Goal: Navigation & Orientation: Find specific page/section

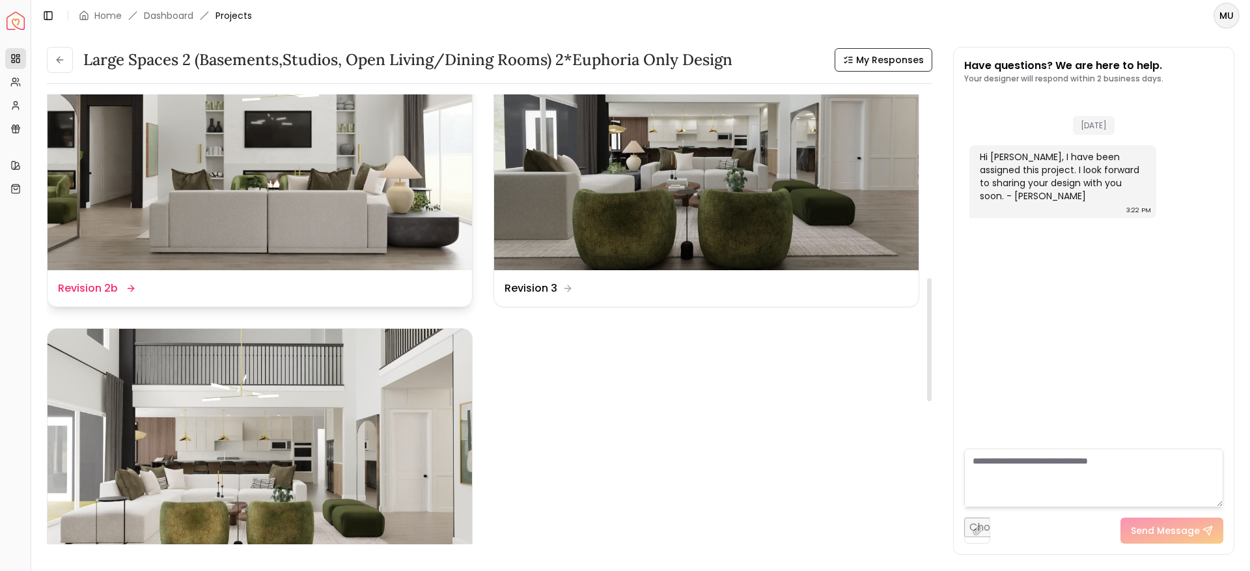
scroll to position [671, 0]
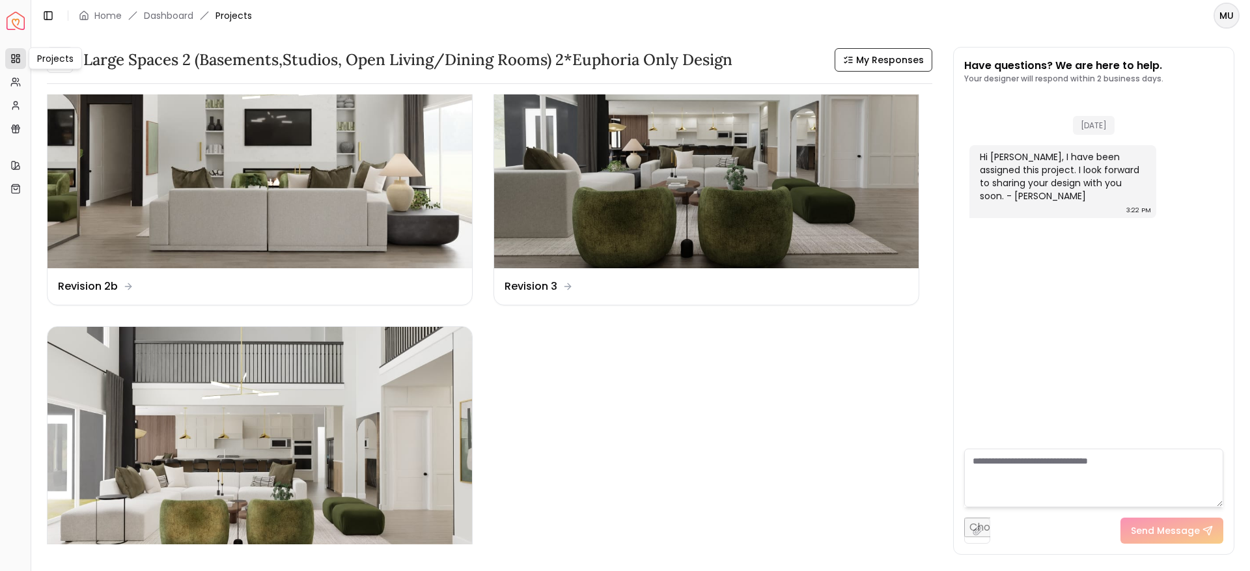
click at [66, 54] on div "Projects Projects" at bounding box center [55, 59] width 53 height 22
click at [55, 64] on icon at bounding box center [60, 60] width 10 height 10
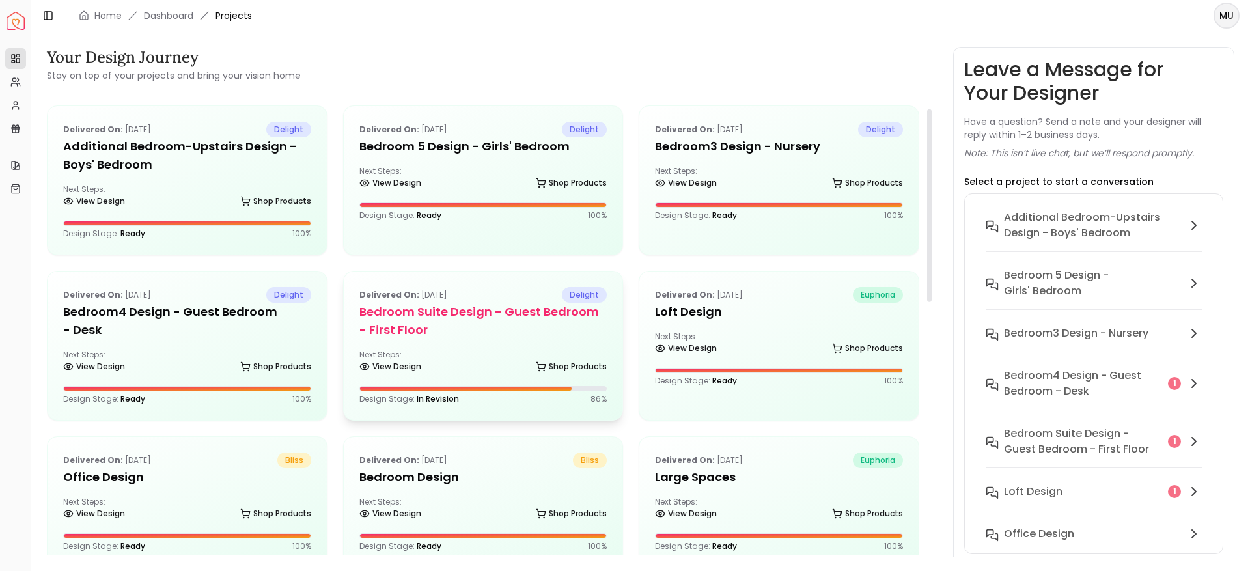
scroll to position [2, 0]
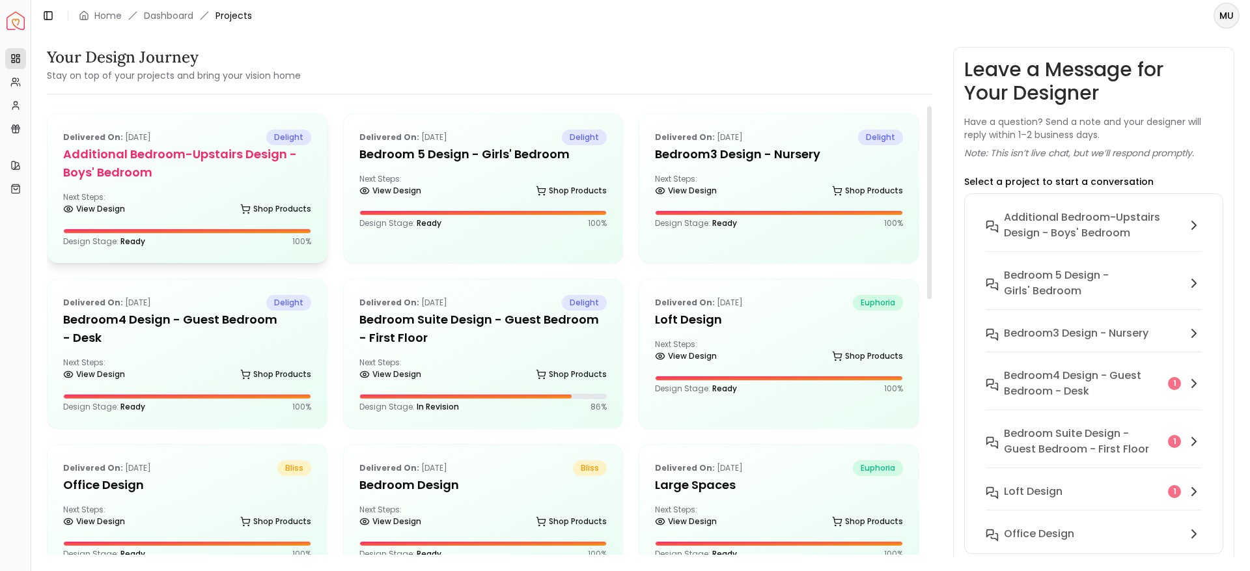
click at [124, 164] on h5 "Additional Bedroom-Upstairs design - Boys' Bedroom" at bounding box center [187, 163] width 248 height 36
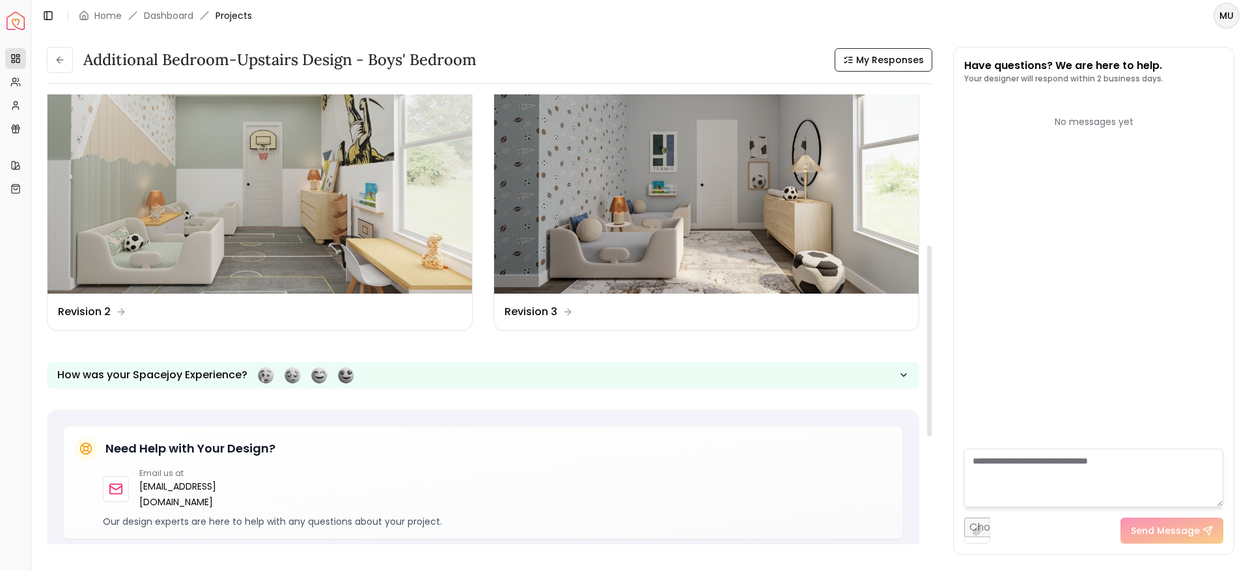
scroll to position [360, 0]
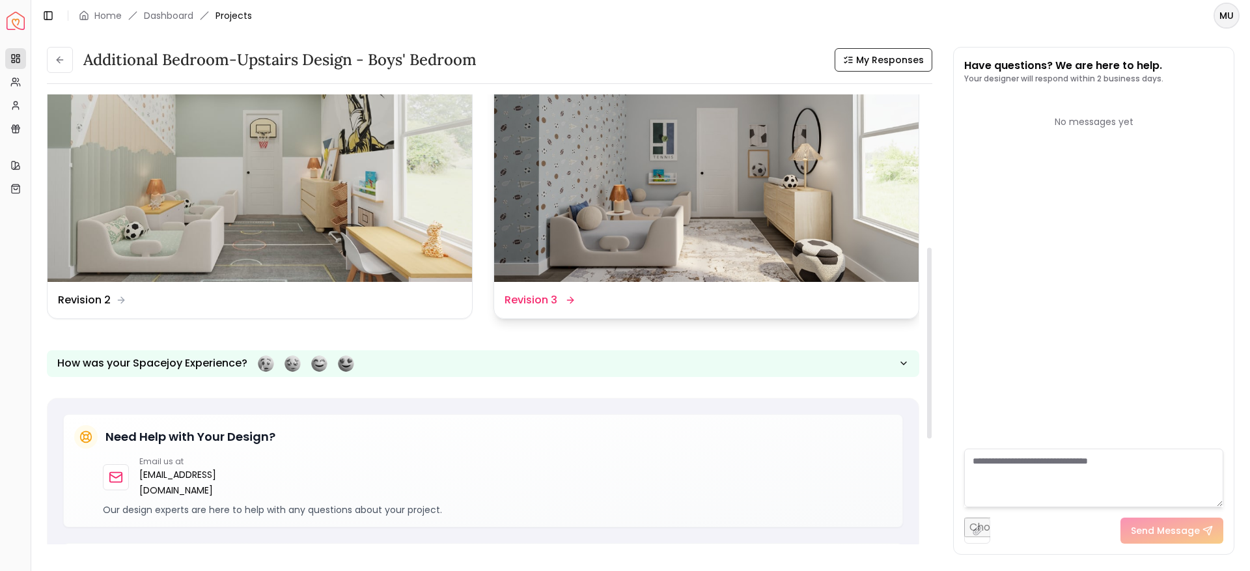
click at [546, 154] on img at bounding box center [706, 162] width 425 height 239
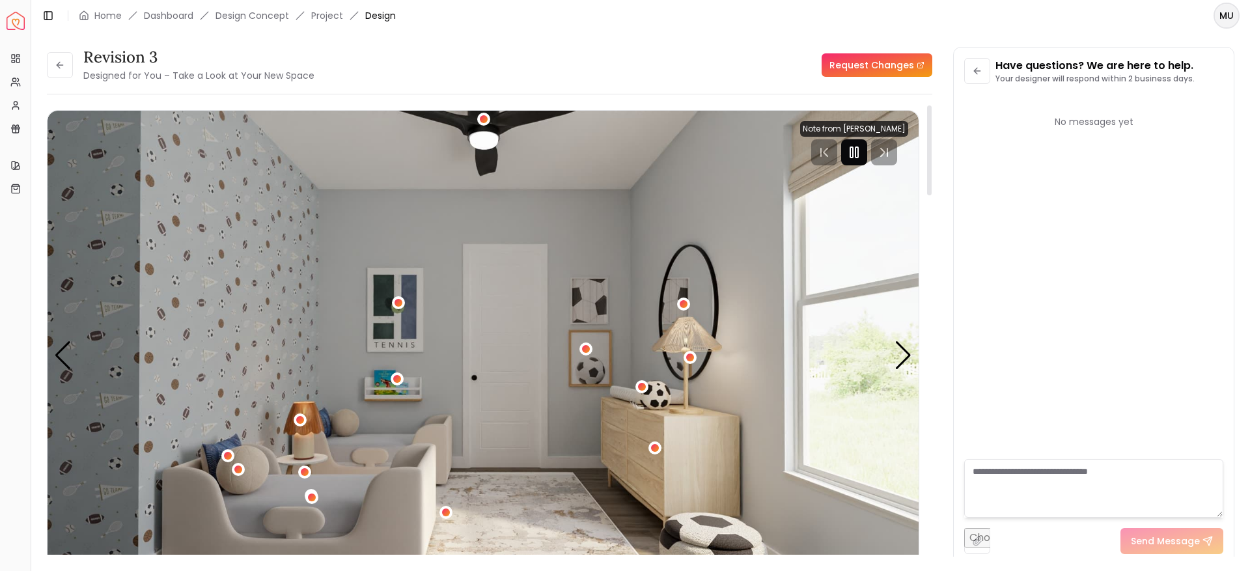
click at [848, 150] on icon "Pause" at bounding box center [855, 153] width 16 height 16
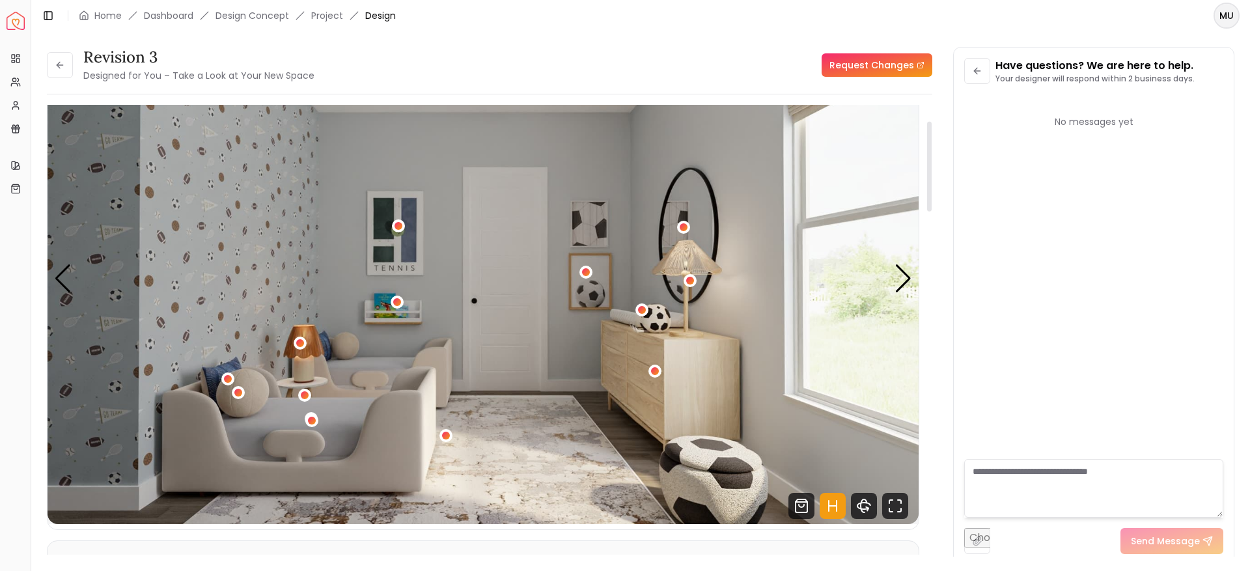
scroll to position [81, 0]
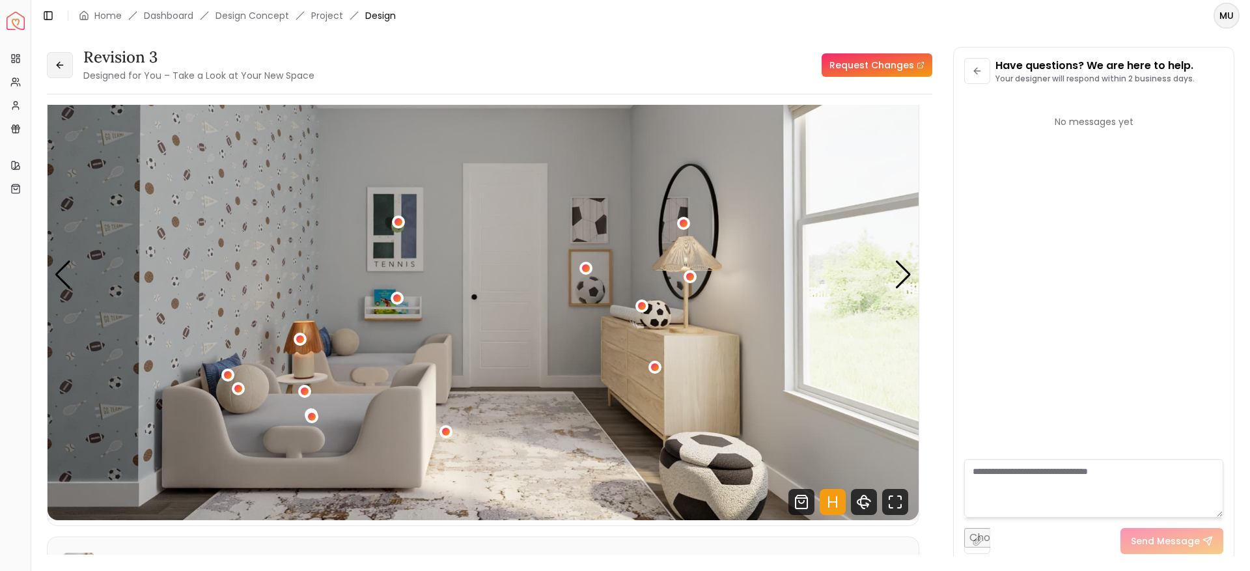
click at [61, 63] on icon at bounding box center [60, 65] width 10 height 10
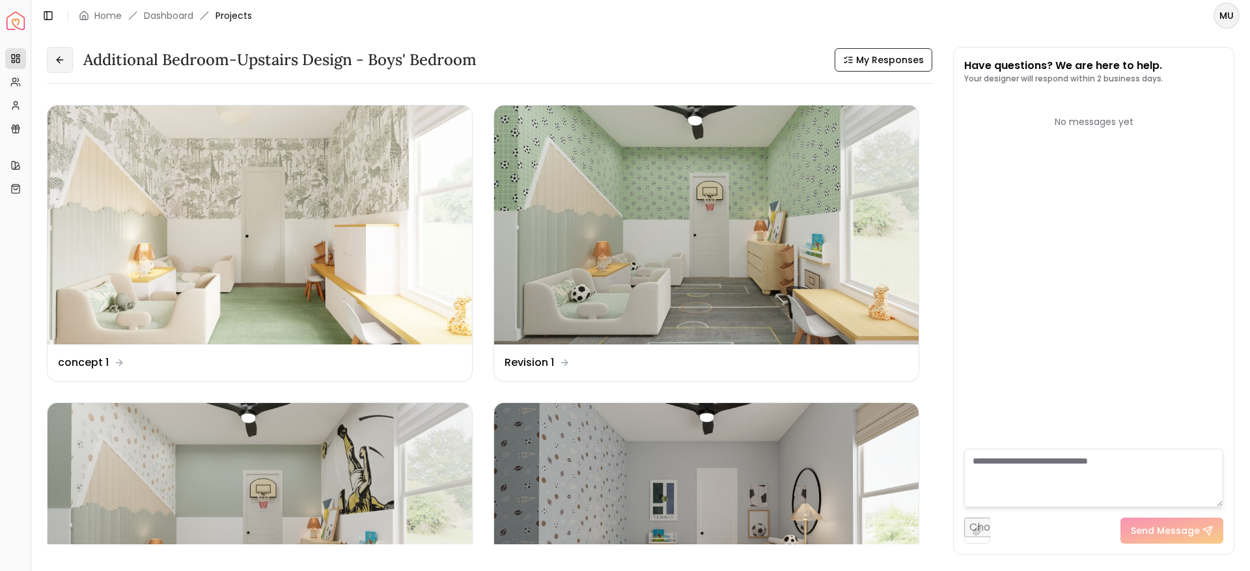
click at [66, 71] on button at bounding box center [60, 60] width 26 height 26
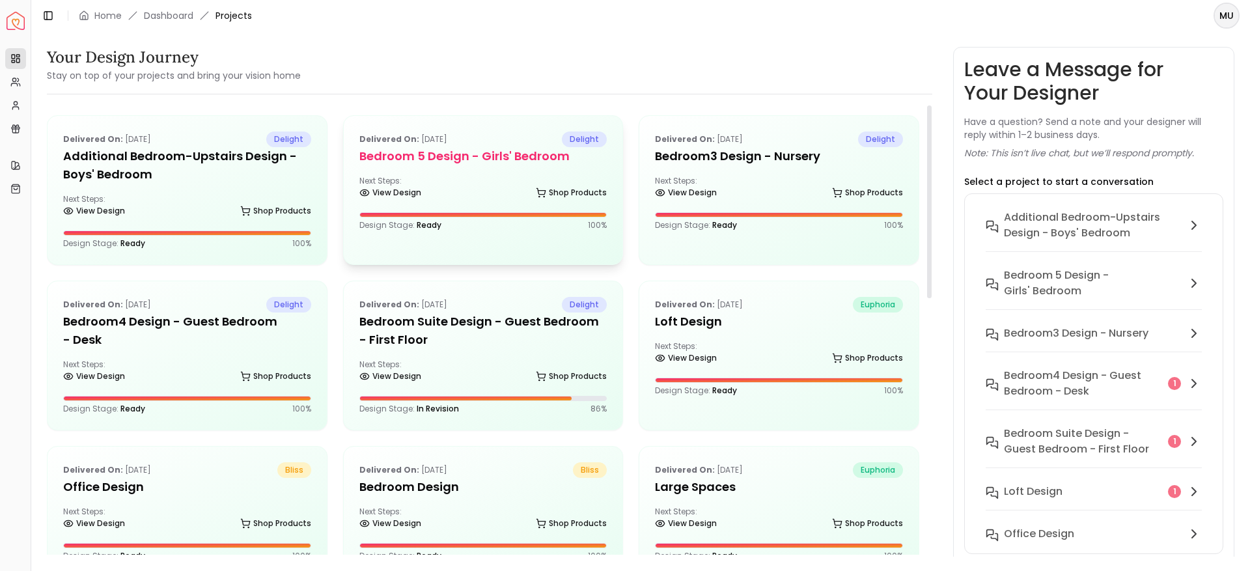
click at [464, 163] on h5 "Bedroom 5 design - Girls' Bedroom" at bounding box center [484, 156] width 248 height 18
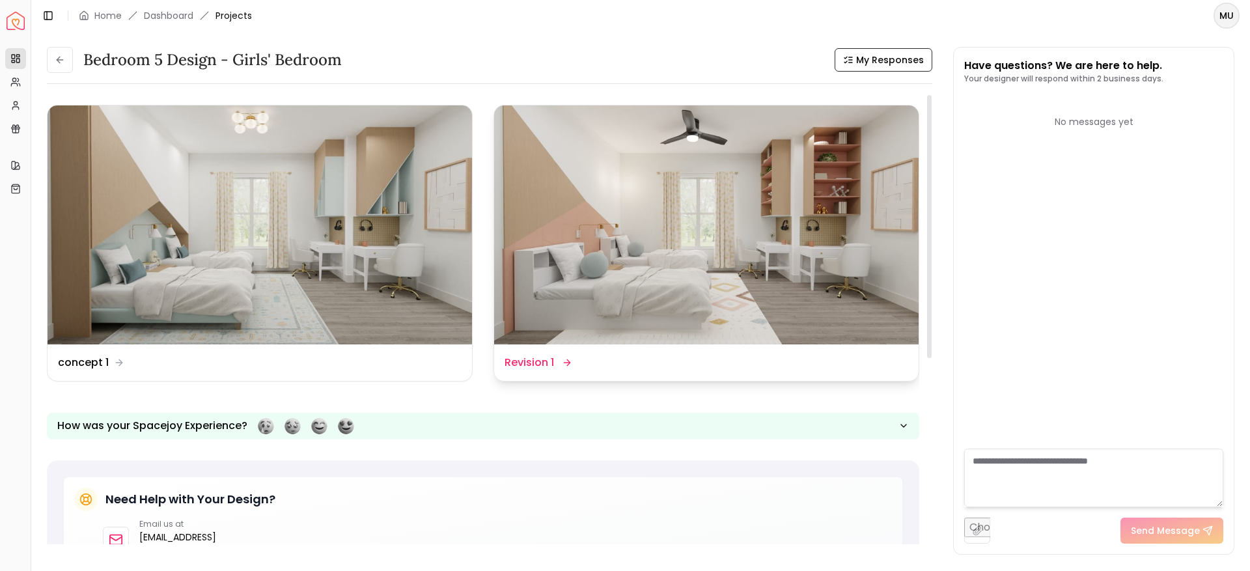
click at [651, 257] on img at bounding box center [706, 225] width 425 height 239
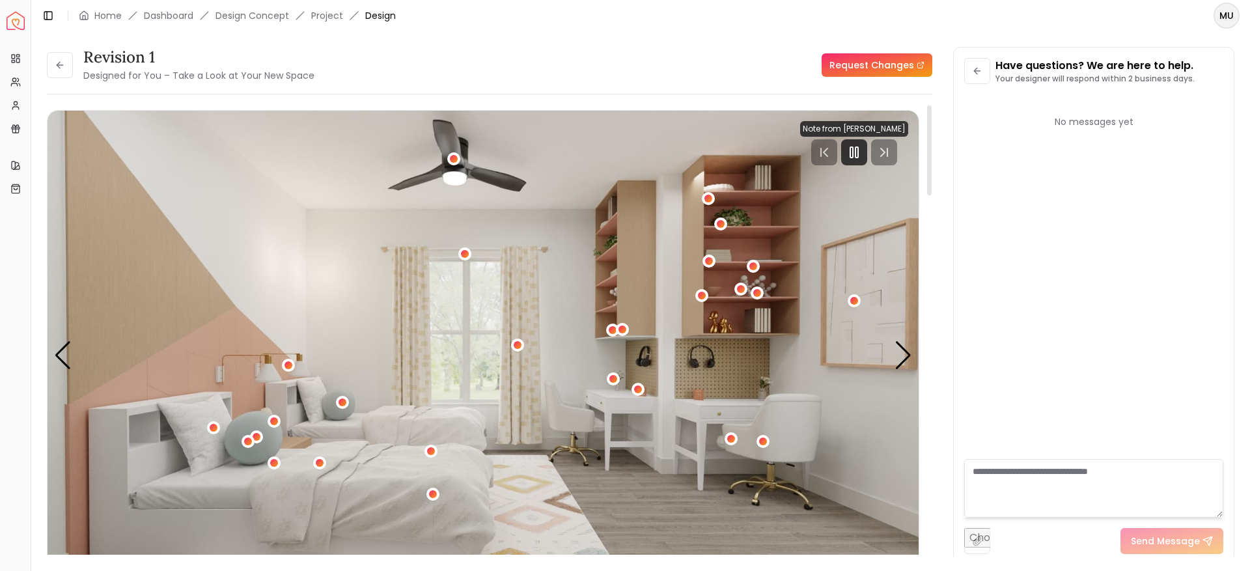
click at [853, 137] on div "00:01 00:45 Note from Maria Castillero" at bounding box center [854, 143] width 108 height 44
click at [853, 147] on rect "Pause" at bounding box center [852, 152] width 3 height 10
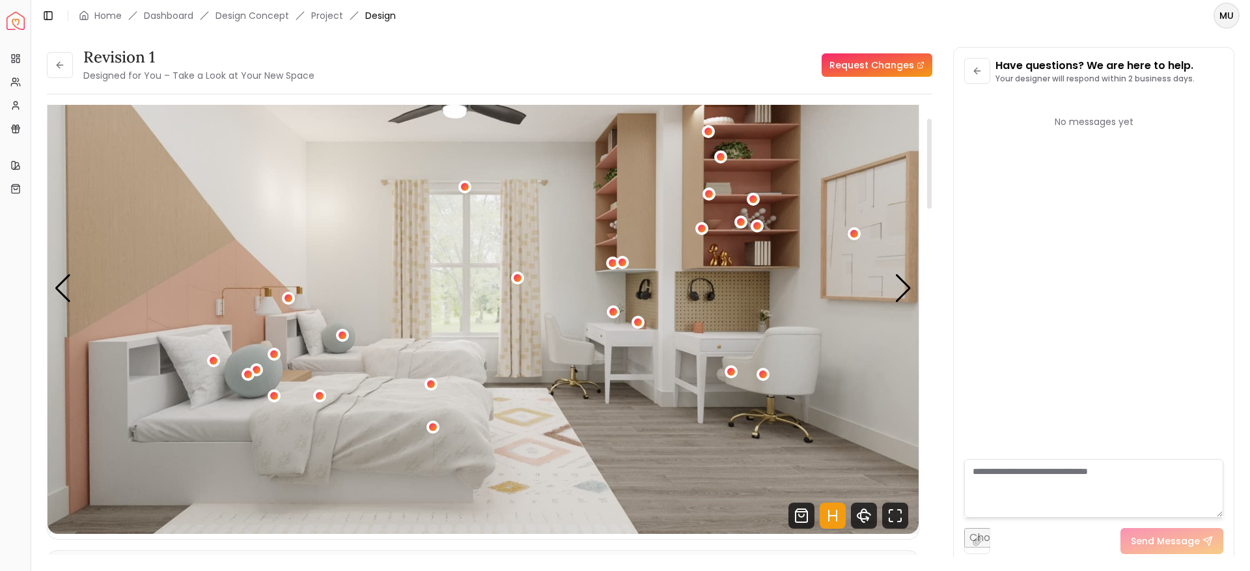
scroll to position [66, 0]
click at [902, 282] on div "Next slide" at bounding box center [904, 289] width 18 height 29
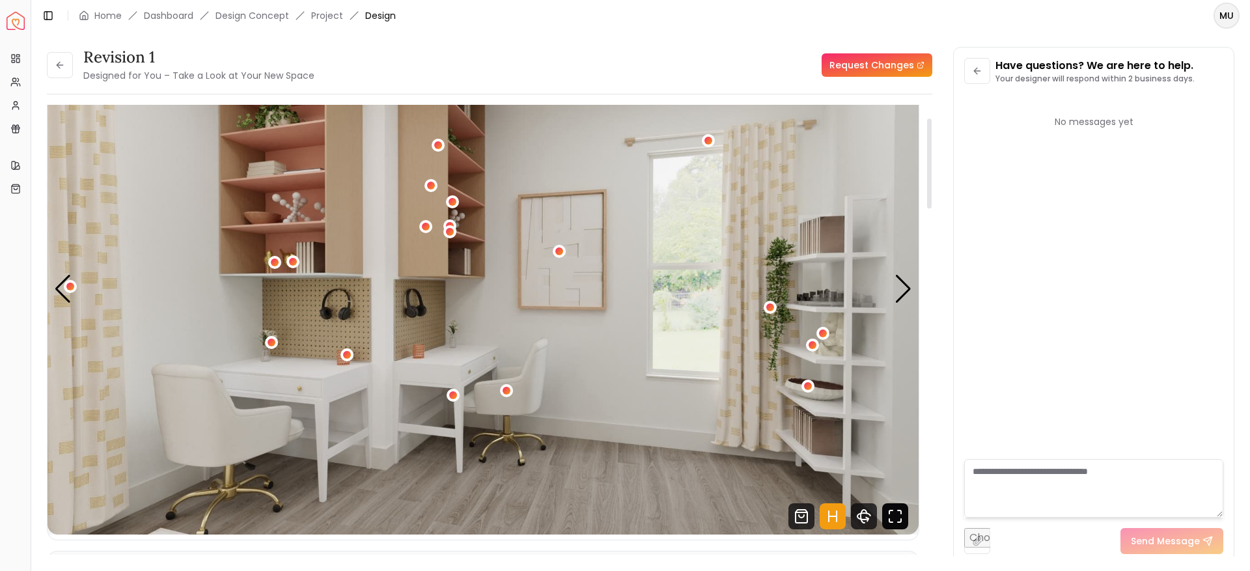
click at [897, 514] on icon "Fullscreen" at bounding box center [895, 516] width 26 height 26
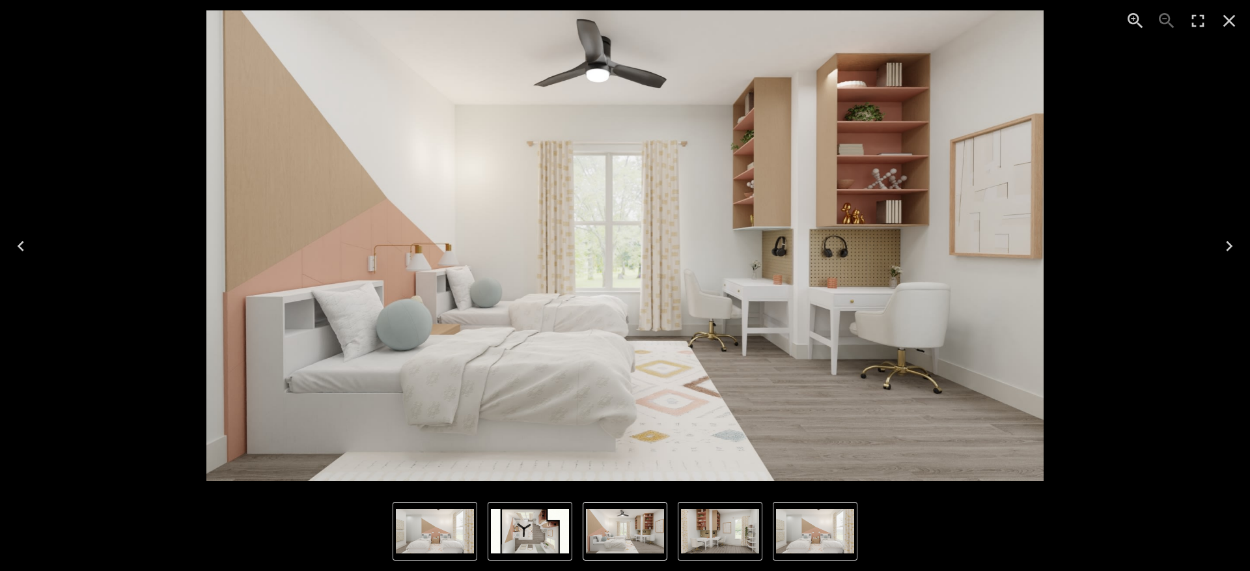
click at [1226, 247] on icon "Next" at bounding box center [1229, 246] width 21 height 21
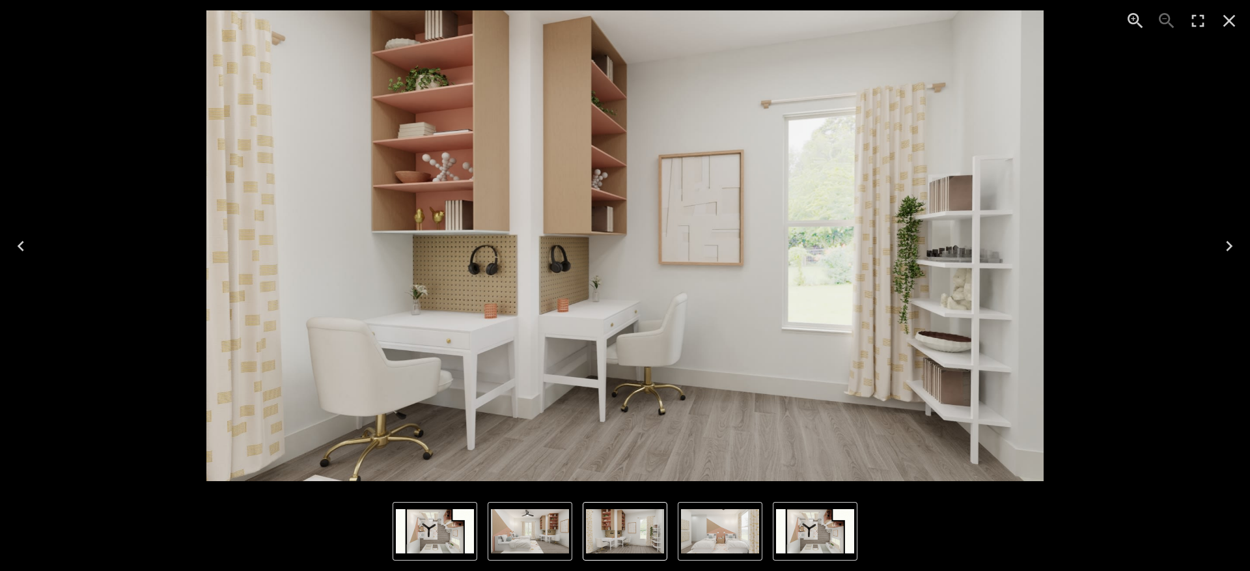
click at [1226, 247] on icon "Next" at bounding box center [1229, 246] width 21 height 21
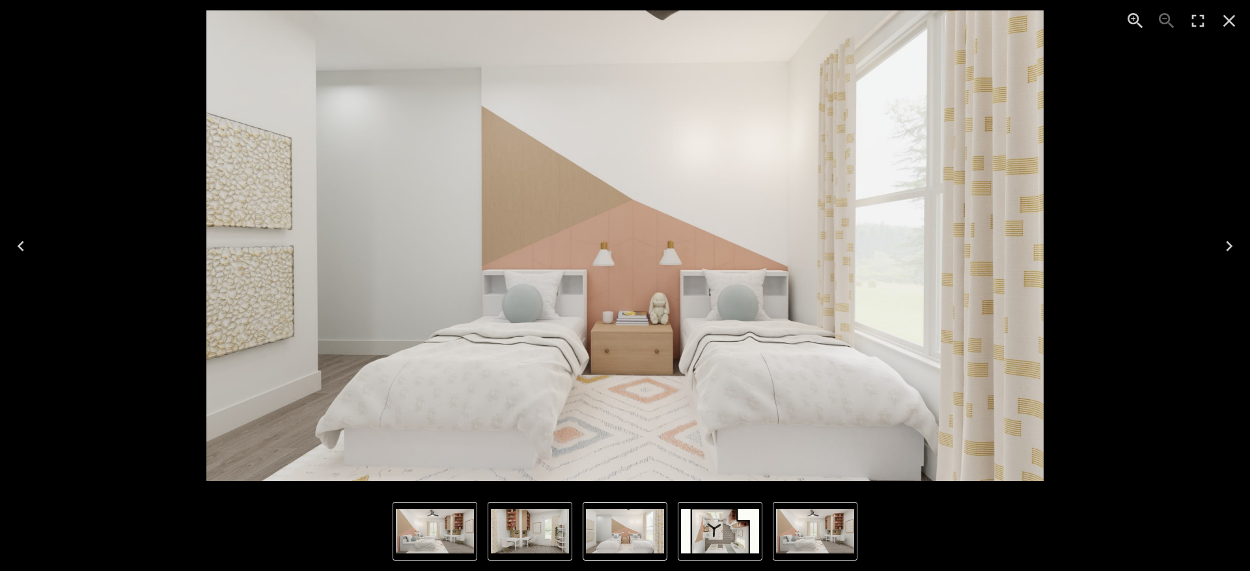
click at [1226, 247] on icon "Next" at bounding box center [1229, 246] width 21 height 21
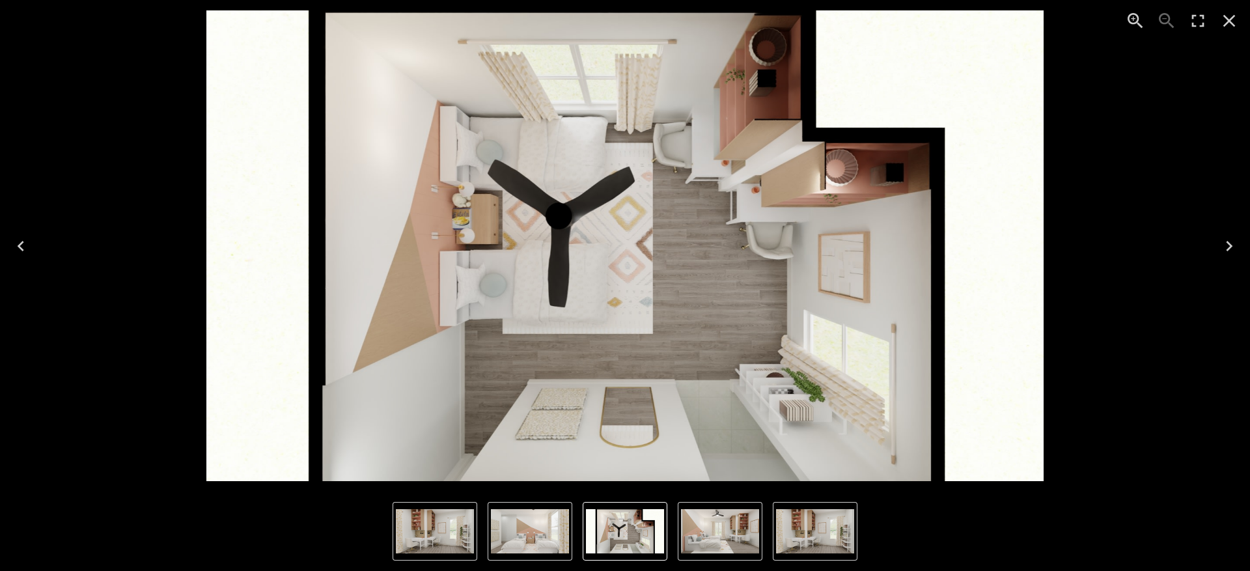
click at [1226, 247] on icon "Next" at bounding box center [1229, 246] width 21 height 21
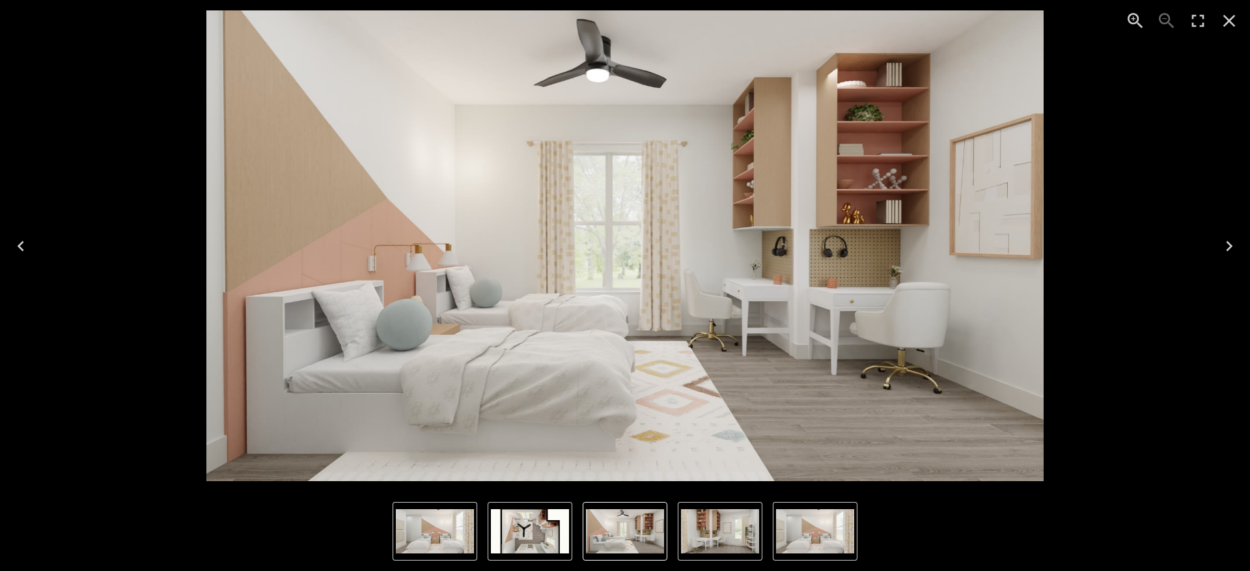
click at [1226, 247] on icon "Next" at bounding box center [1229, 246] width 21 height 21
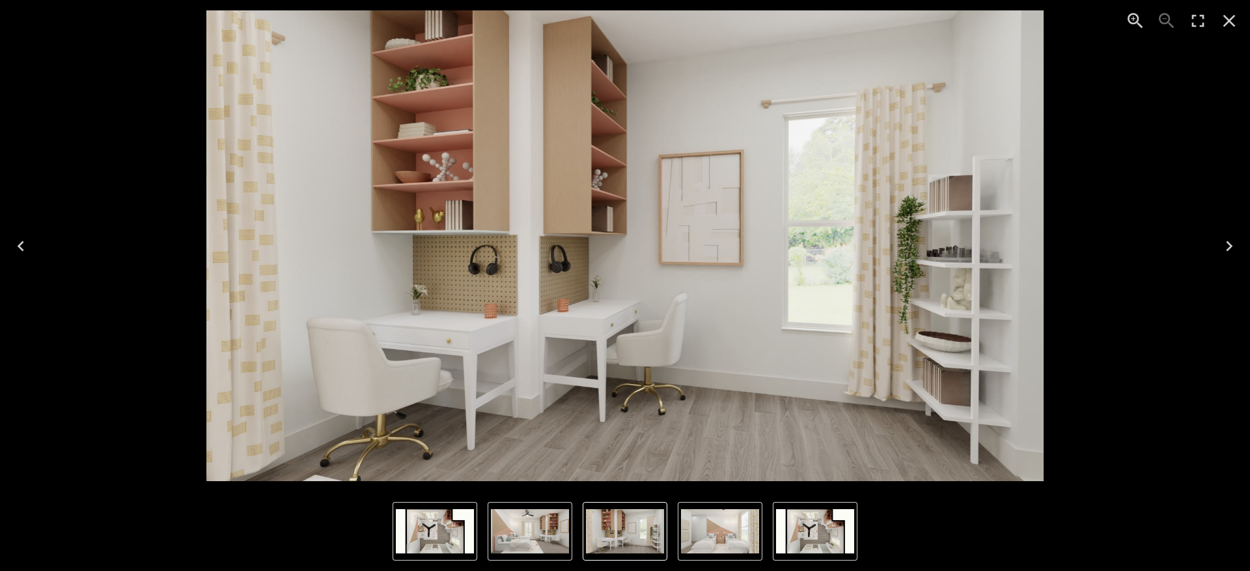
click at [1226, 251] on icon "Next" at bounding box center [1229, 246] width 21 height 21
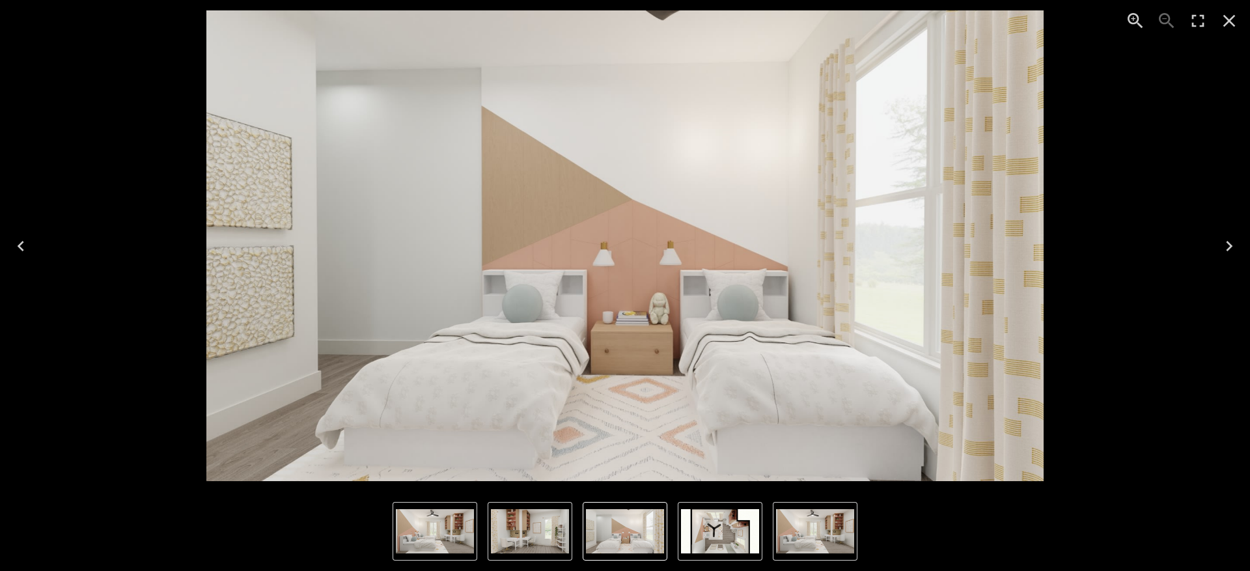
click at [1228, 21] on icon "Close" at bounding box center [1229, 20] width 21 height 21
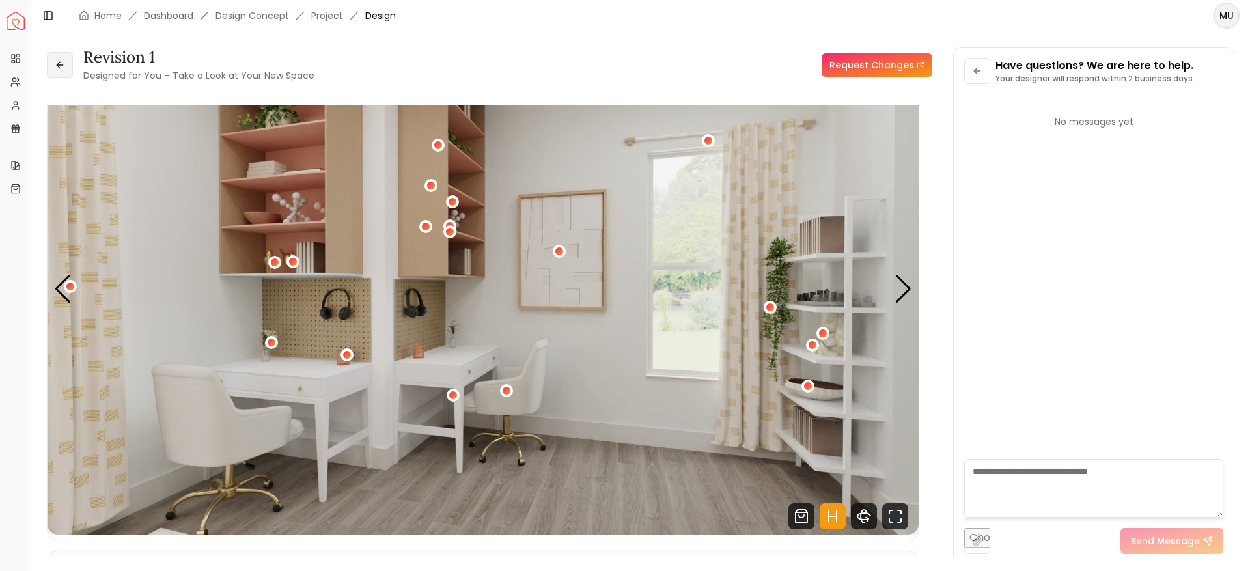
click at [71, 57] on button at bounding box center [60, 65] width 26 height 26
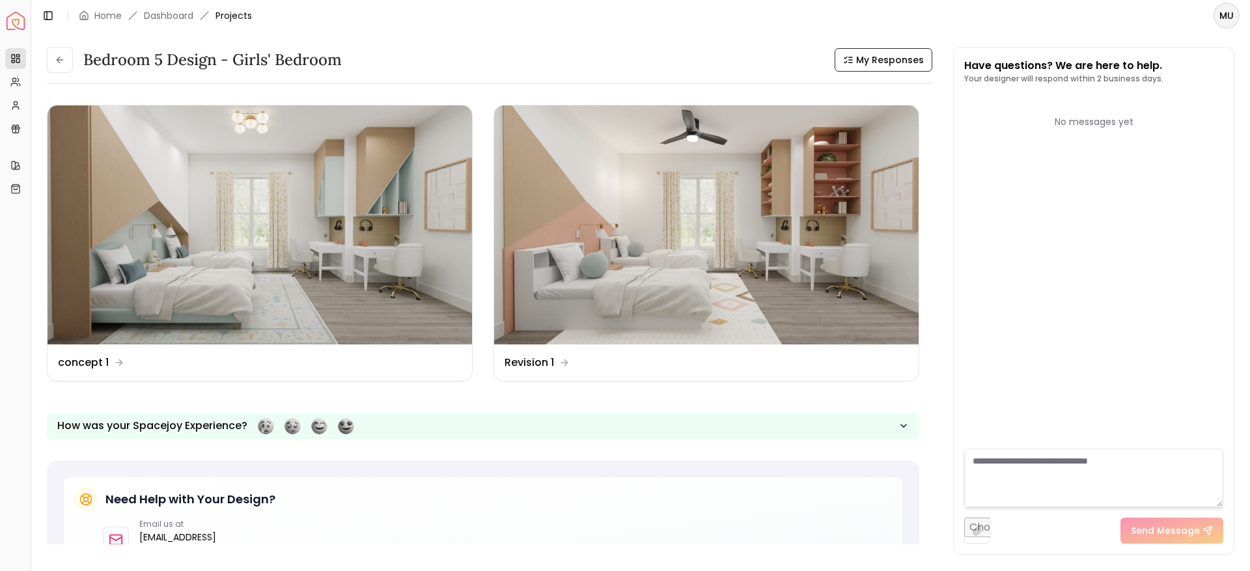
click at [71, 57] on button at bounding box center [60, 60] width 26 height 26
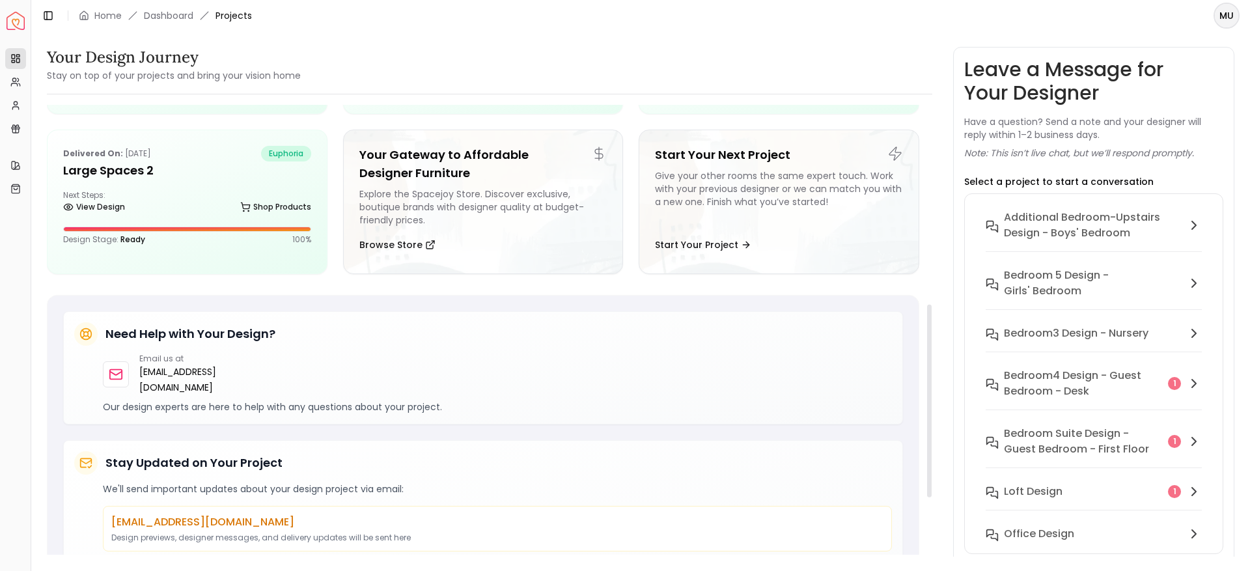
scroll to position [466, 0]
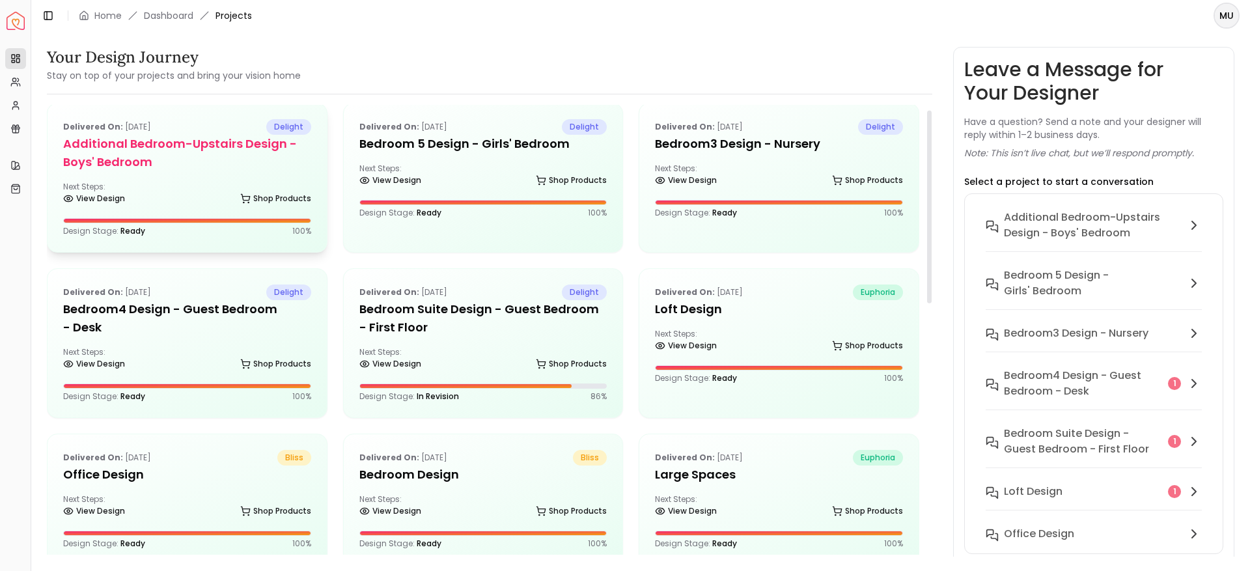
scroll to position [12, 0]
click at [206, 178] on div "Delivered on: [DATE] delight Additional Bedroom-Upstairs design - Boys' Bedroom…" at bounding box center [187, 178] width 279 height 148
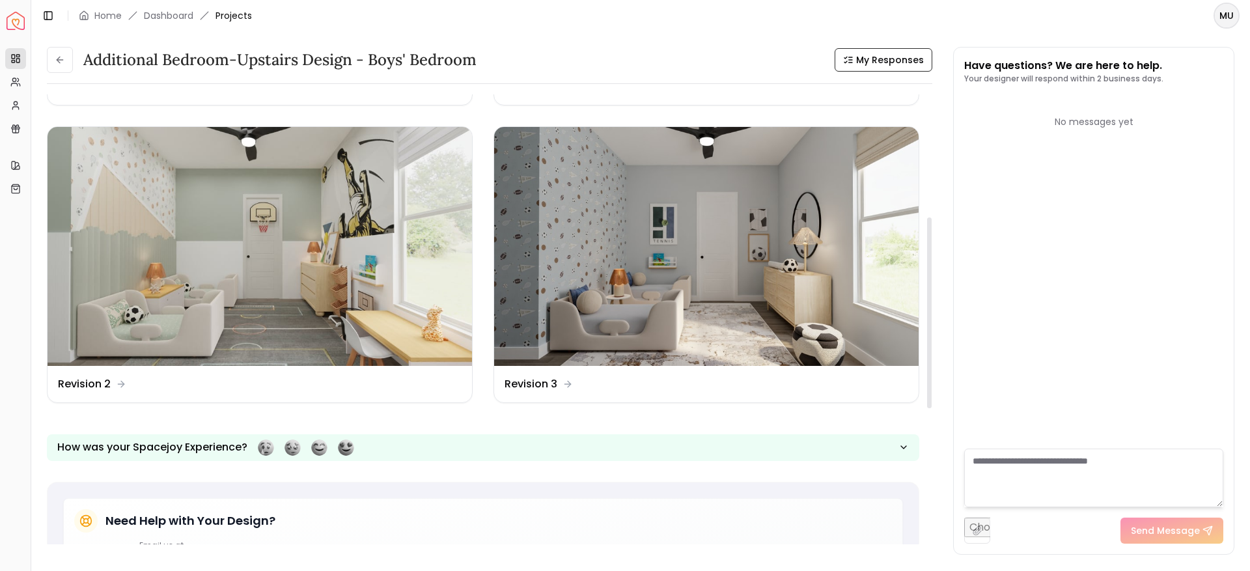
scroll to position [296, 0]
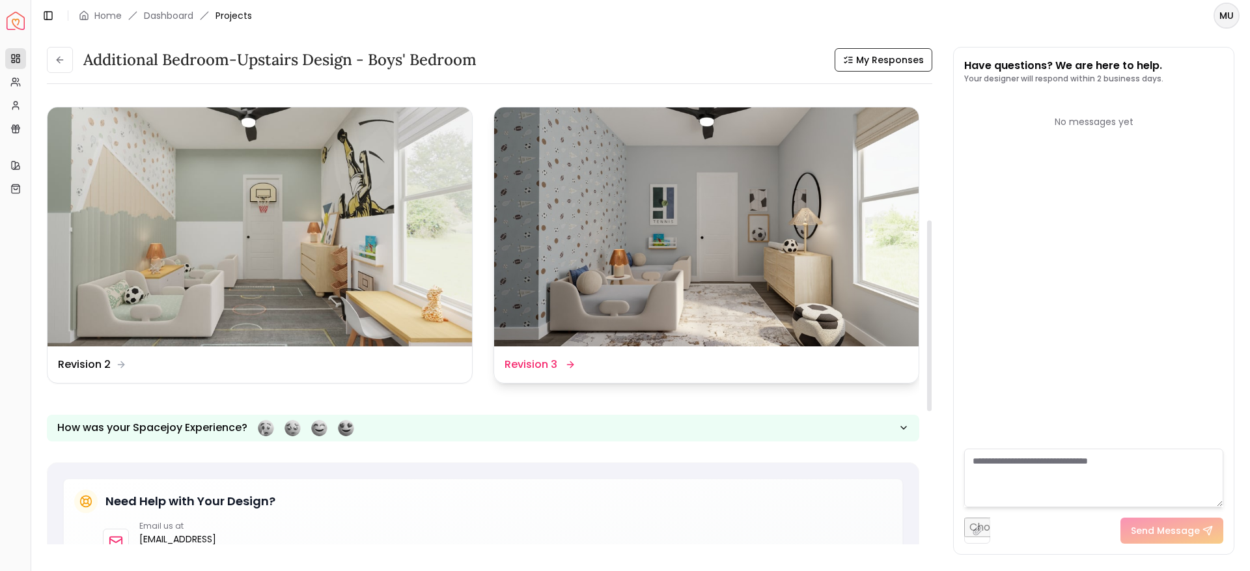
click at [550, 358] on dd "Revision 3" at bounding box center [531, 365] width 53 height 16
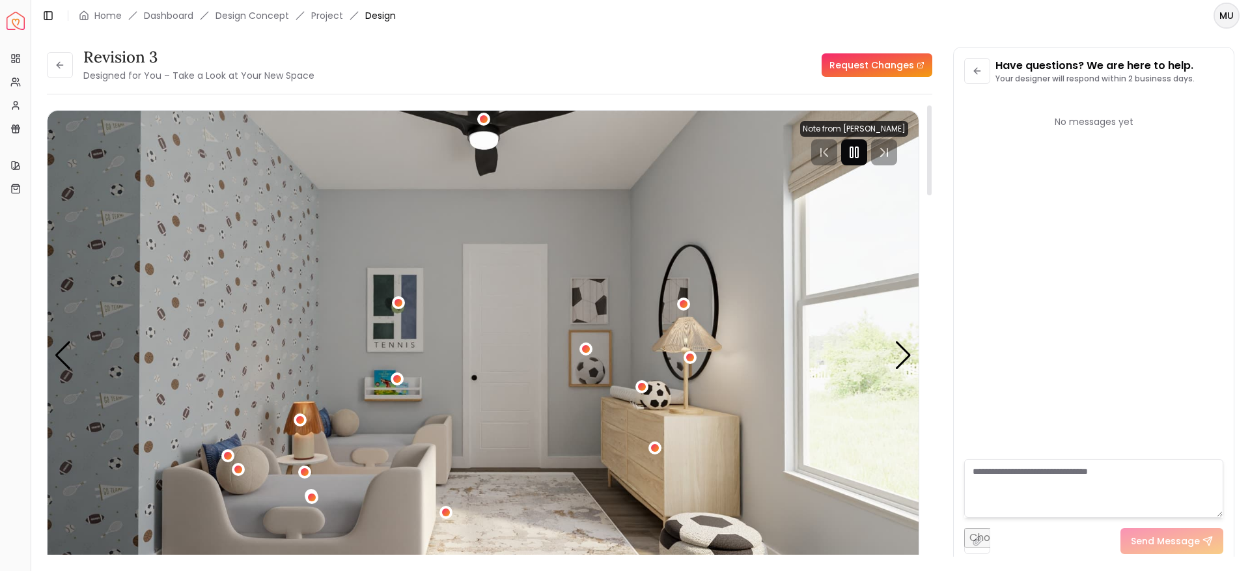
click at [862, 145] on icon "Pause" at bounding box center [855, 153] width 16 height 16
click at [64, 49] on div "Revision 3 Designed for You – Take a Look at Your New Space" at bounding box center [181, 65] width 268 height 36
click at [58, 63] on icon at bounding box center [60, 65] width 10 height 10
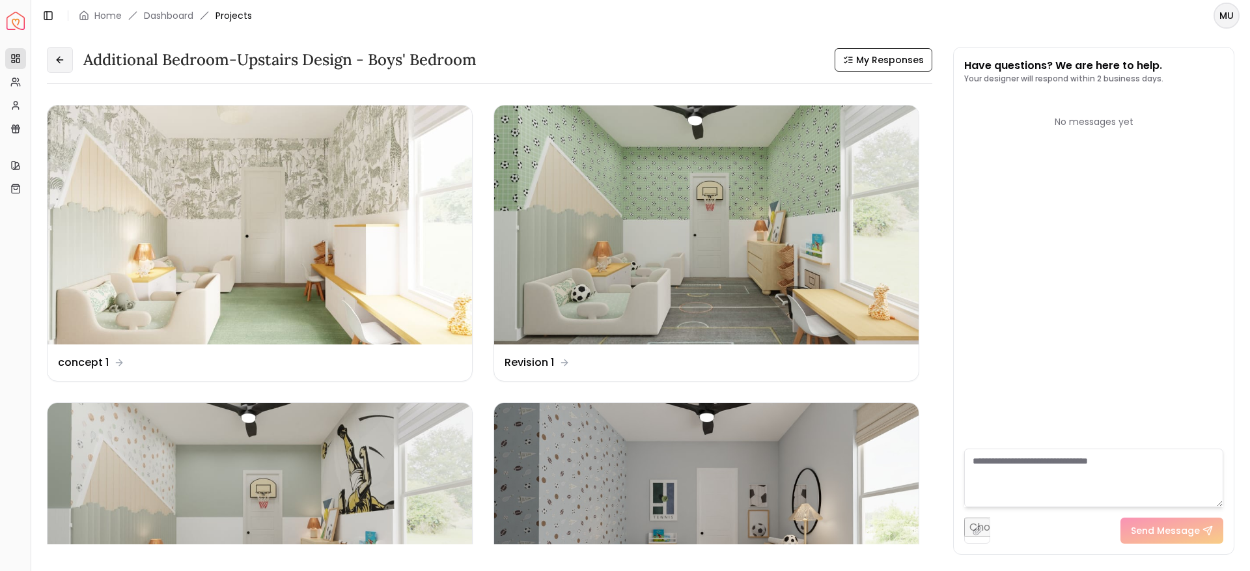
click at [61, 60] on icon at bounding box center [60, 60] width 6 height 0
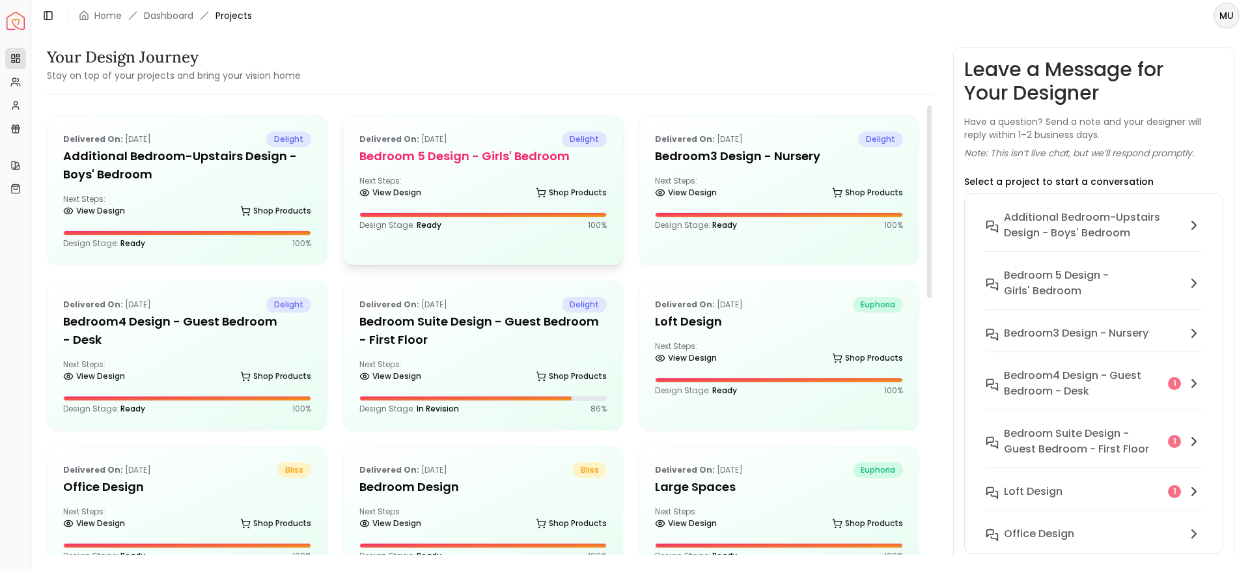
click at [524, 158] on h5 "Bedroom 5 design - Girls' Bedroom" at bounding box center [484, 156] width 248 height 18
